Goal: Information Seeking & Learning: Learn about a topic

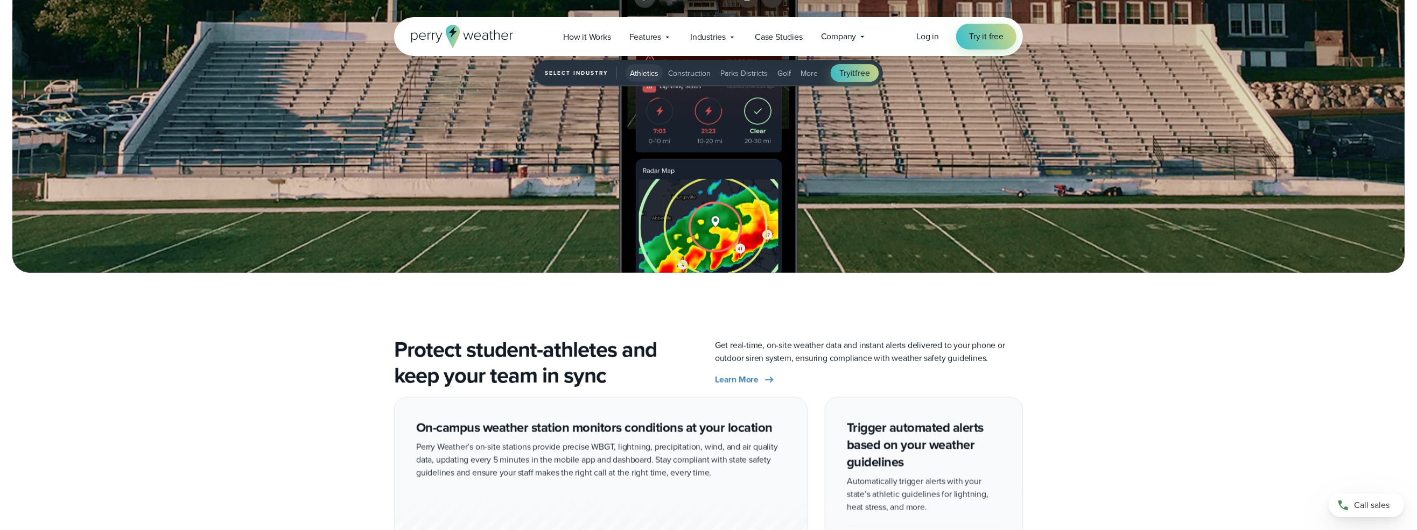
scroll to position [1615, 0]
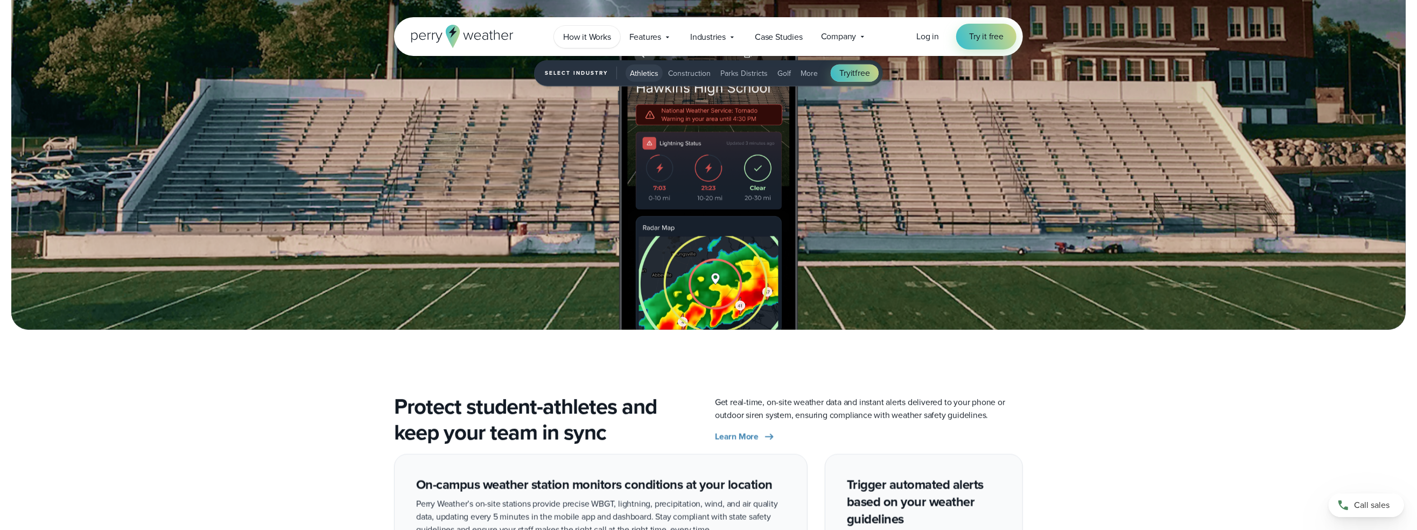
click at [595, 37] on span "How it Works" at bounding box center [587, 37] width 48 height 13
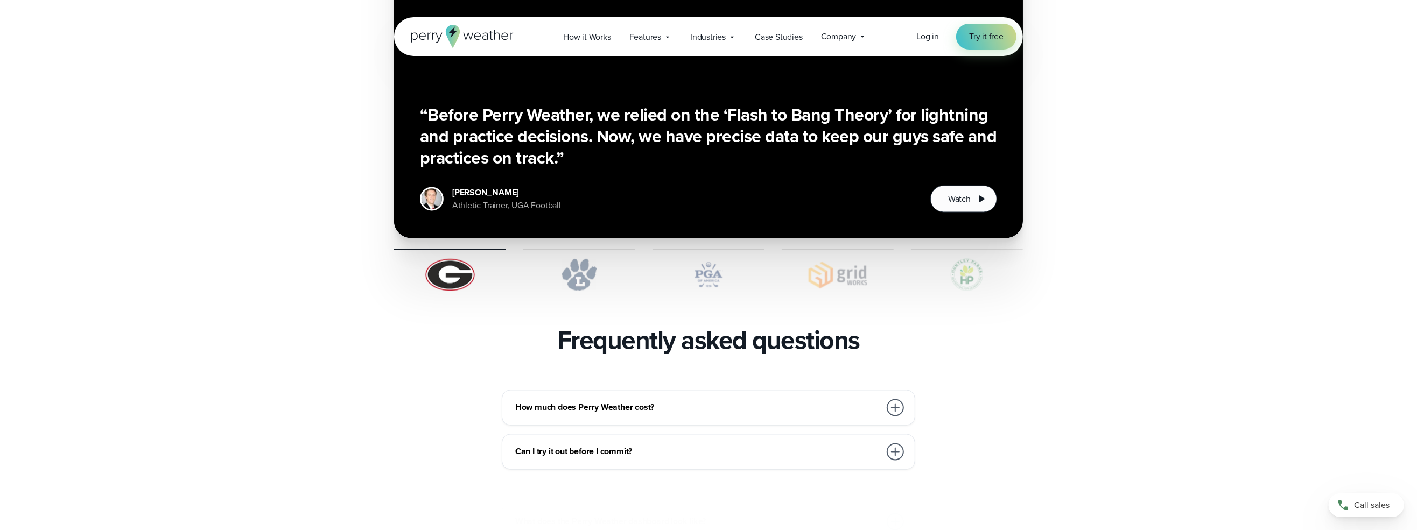
scroll to position [2100, 0]
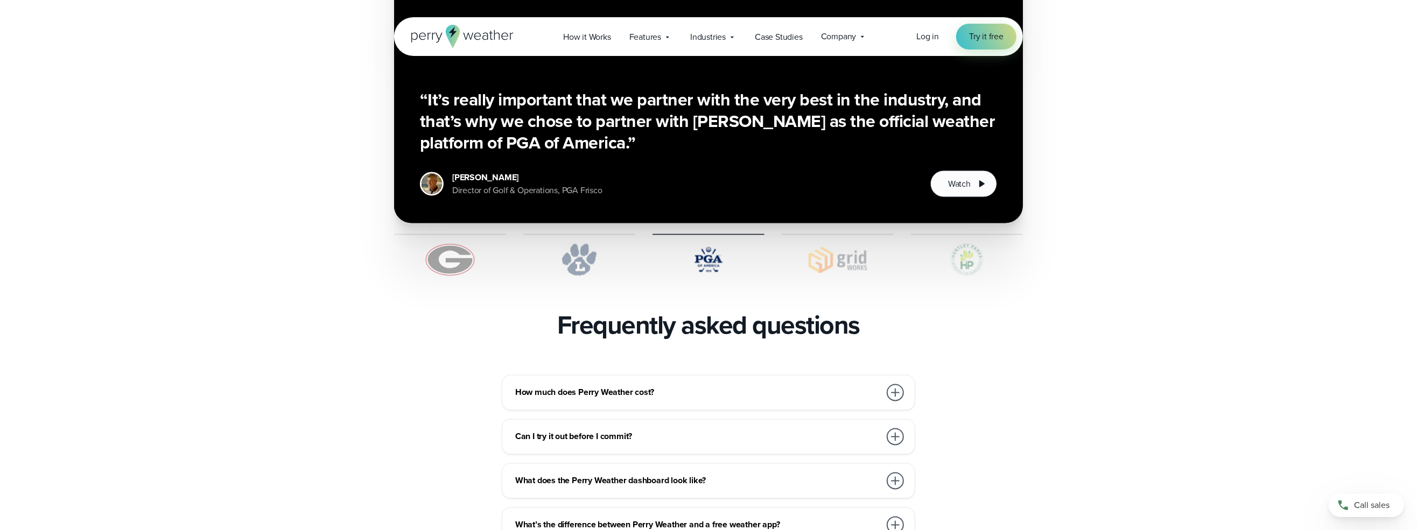
click at [894, 429] on div at bounding box center [895, 437] width 17 height 17
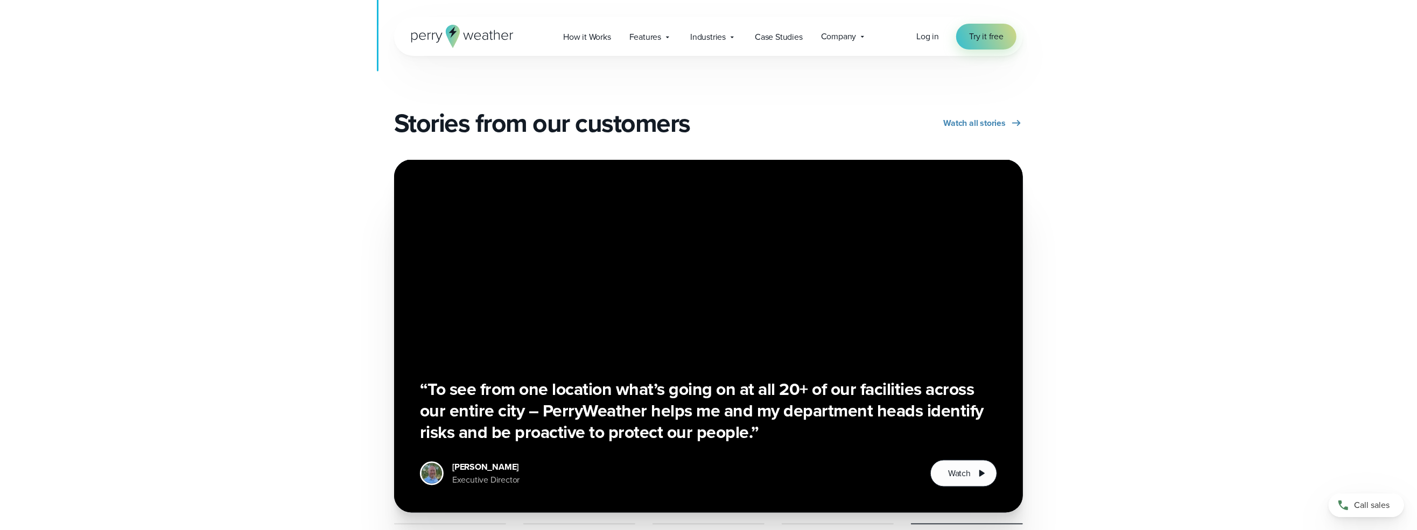
scroll to position [1508, 0]
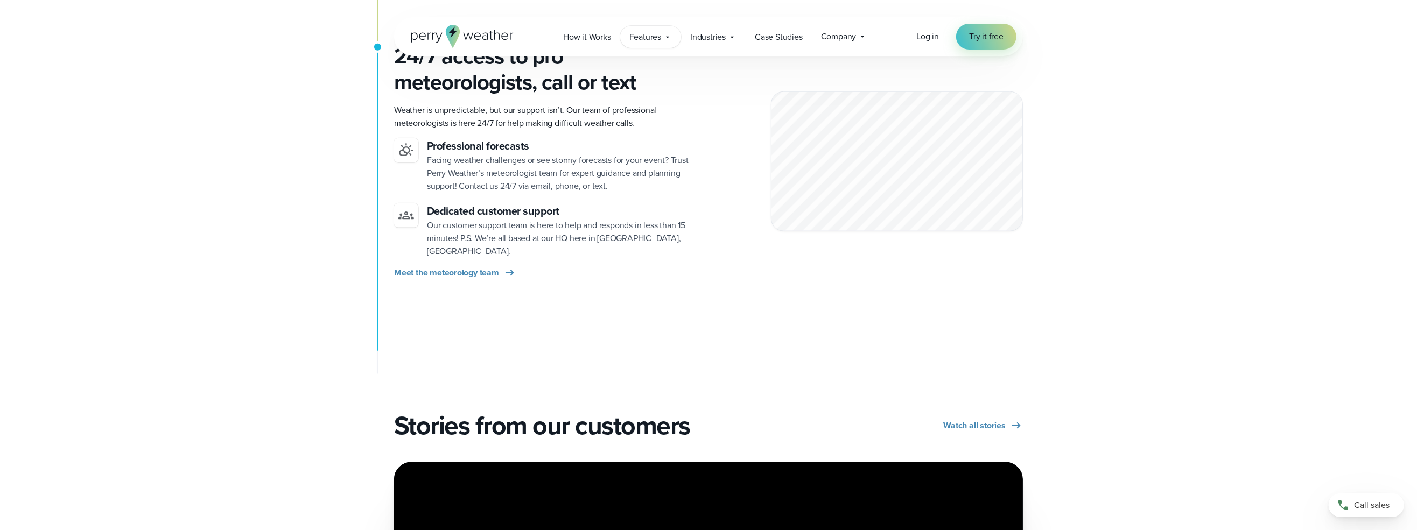
click at [658, 34] on span "Features" at bounding box center [645, 37] width 32 height 13
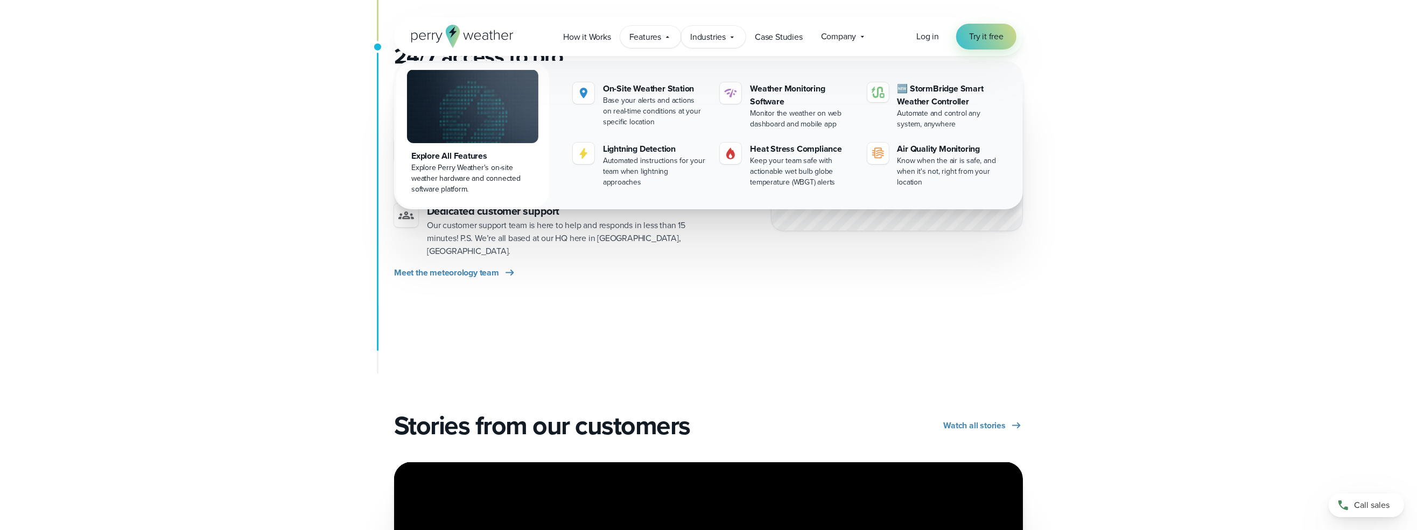
click at [709, 38] on span "Industries" at bounding box center [708, 37] width 36 height 13
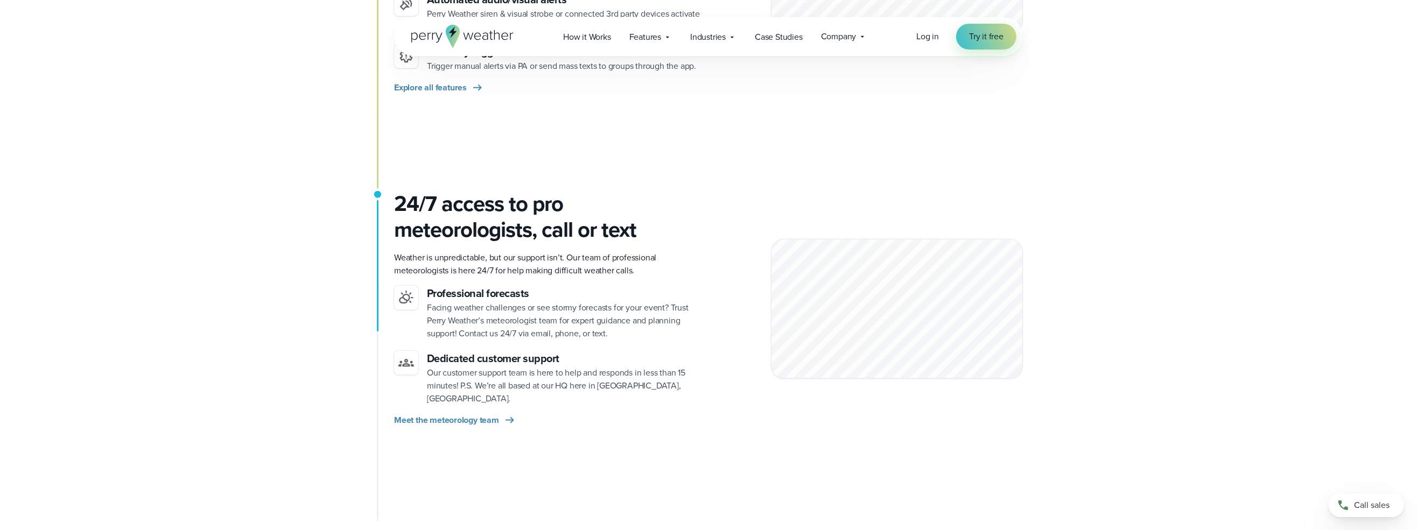
scroll to position [1346, 0]
